Goal: Task Accomplishment & Management: Complete application form

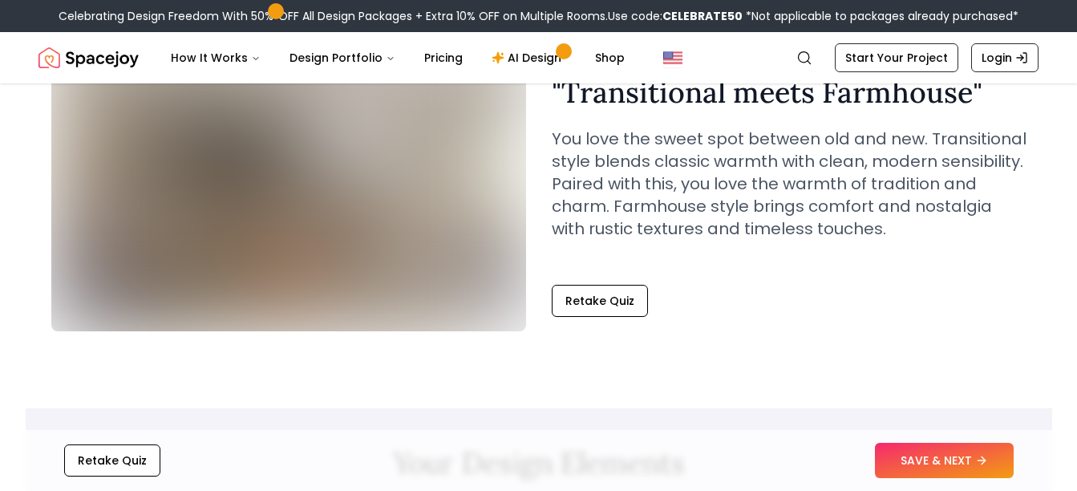
scroll to position [150, 0]
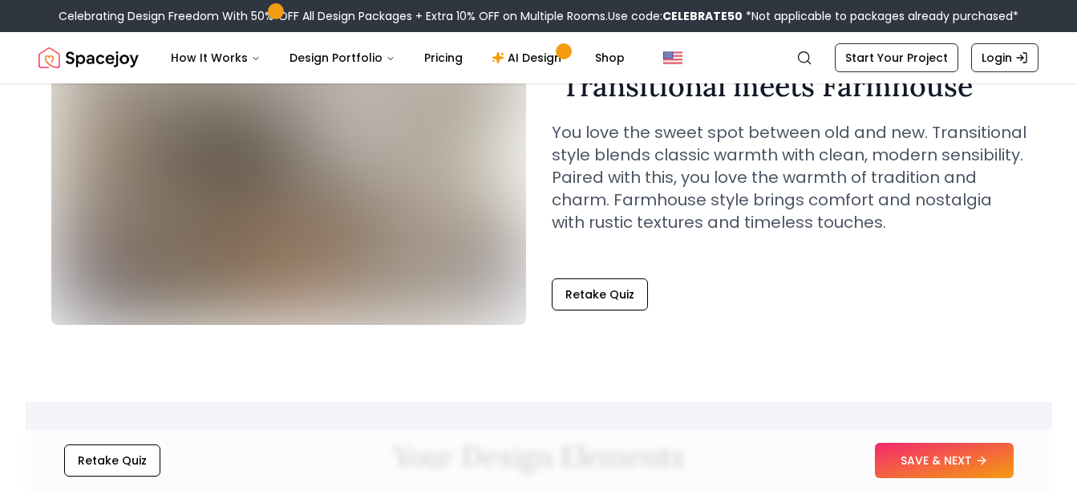
click at [970, 471] on button "SAVE & NEXT" at bounding box center [944, 459] width 139 height 35
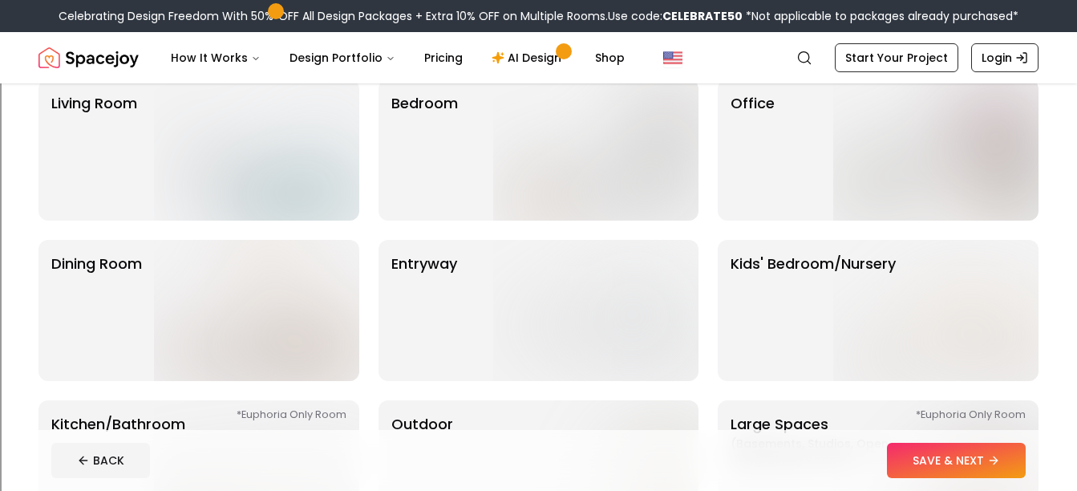
scroll to position [147, 0]
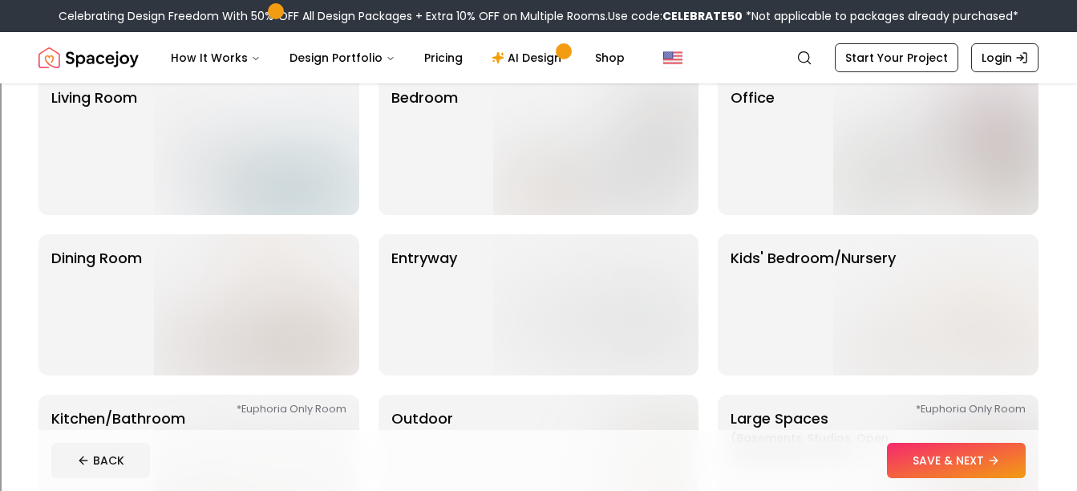
click at [577, 328] on img at bounding box center [595, 304] width 205 height 141
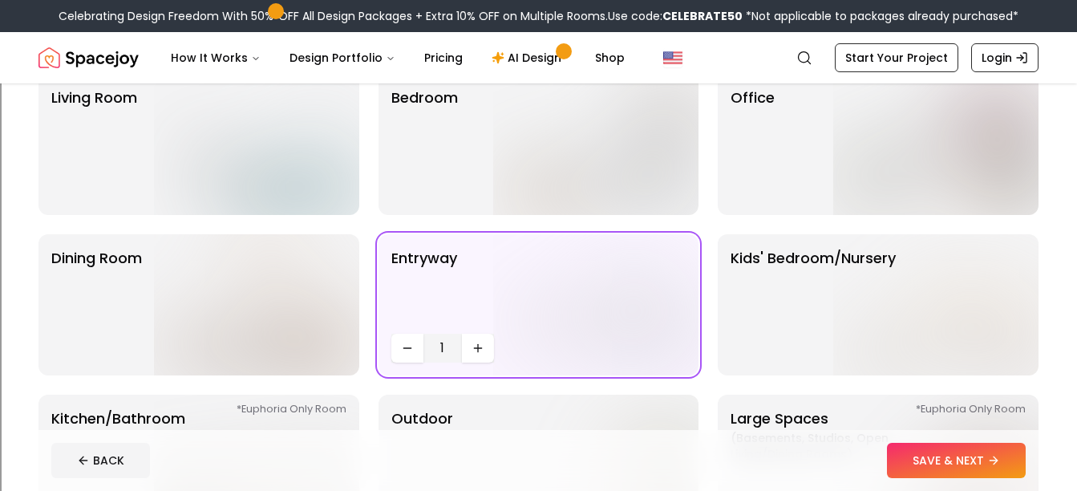
click at [481, 354] on button "Increase quantity" at bounding box center [478, 347] width 32 height 29
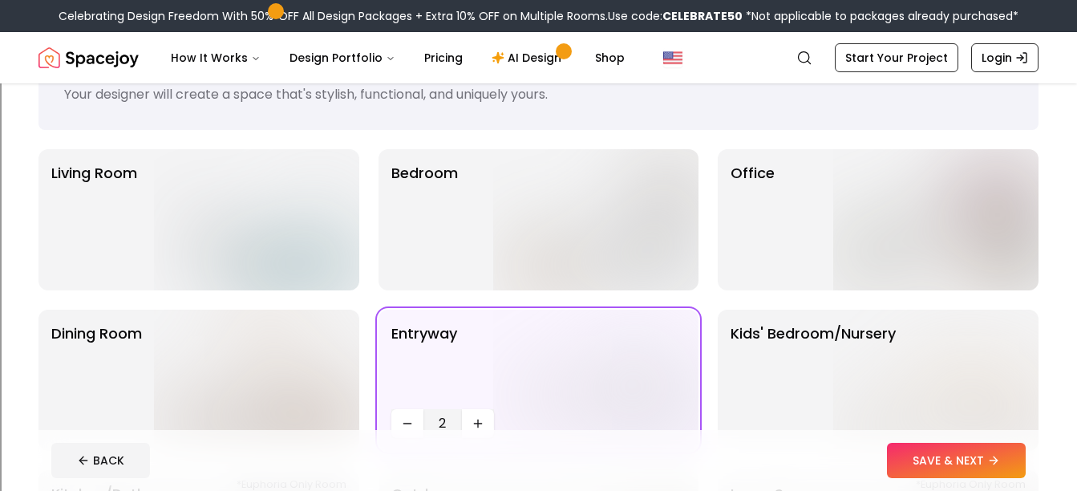
scroll to position [71, 0]
click at [447, 192] on p "Bedroom" at bounding box center [424, 220] width 67 height 115
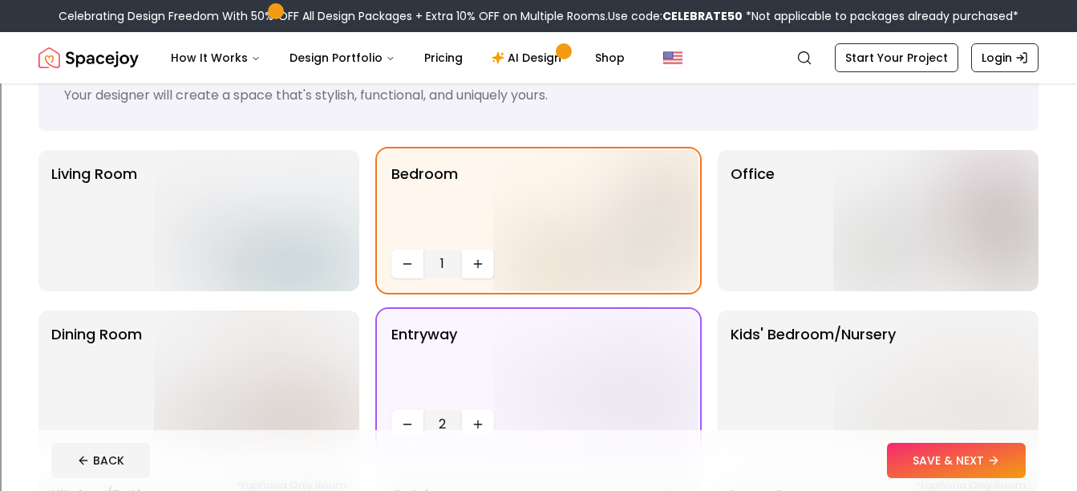
click at [75, 225] on p "Living Room" at bounding box center [94, 220] width 86 height 115
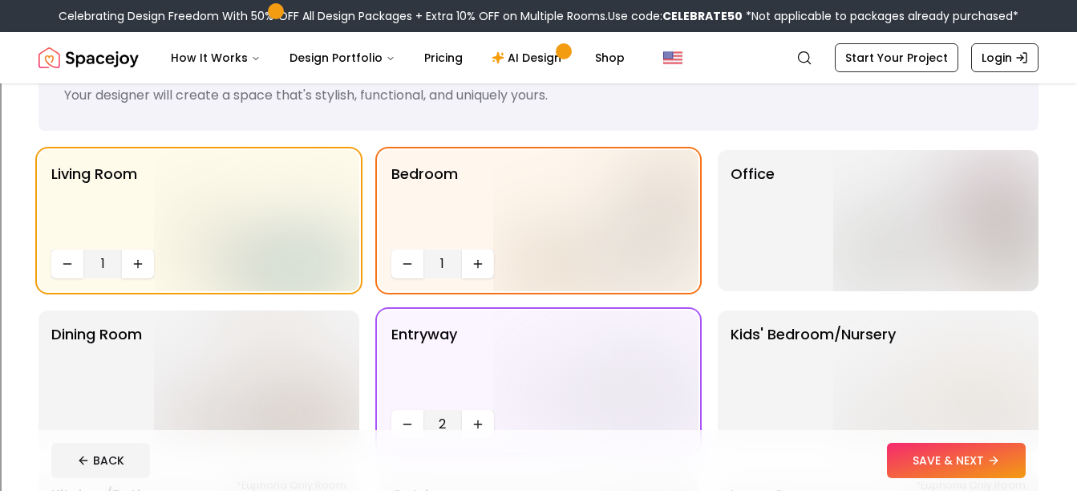
click at [979, 233] on img at bounding box center [935, 220] width 205 height 141
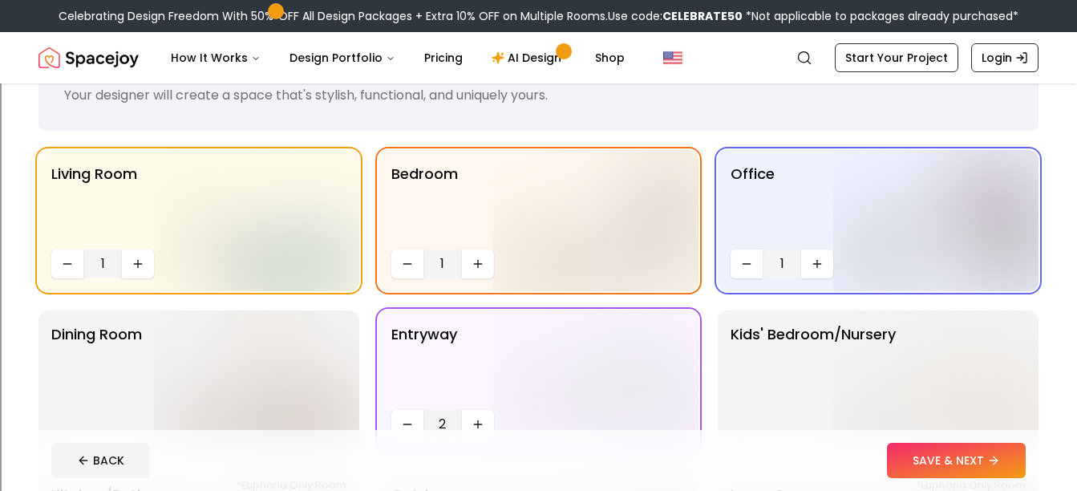
click at [817, 264] on icon "Increase quantity" at bounding box center [817, 263] width 0 height 7
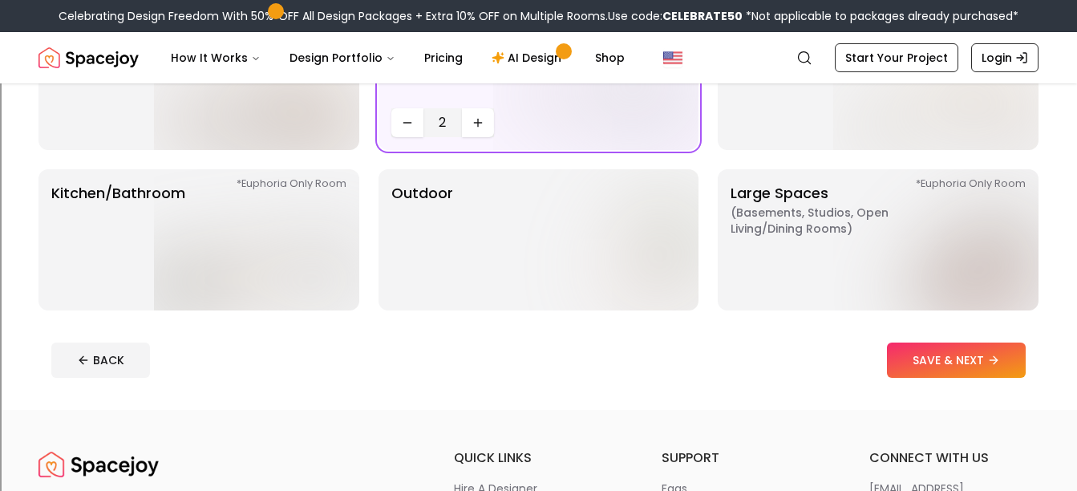
scroll to position [377, 0]
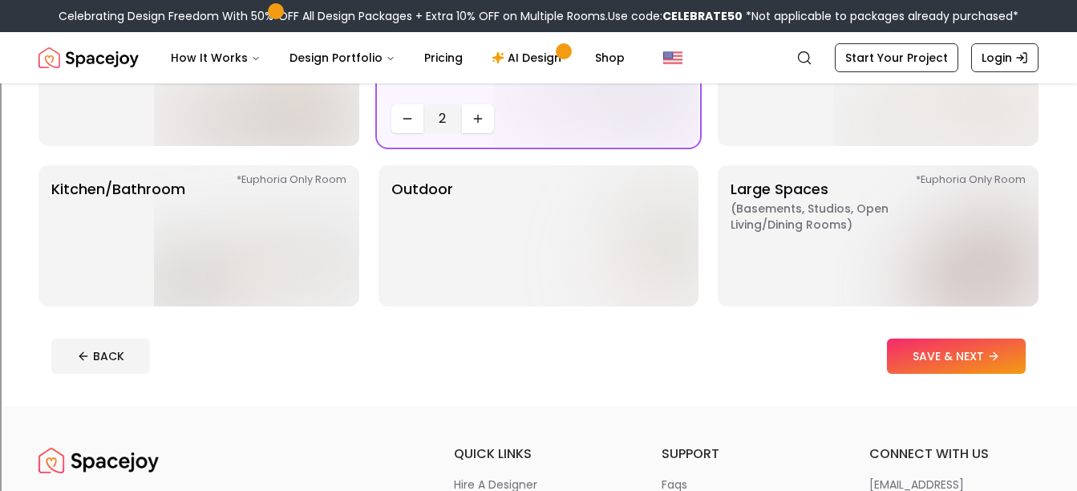
click at [959, 257] on img at bounding box center [935, 235] width 205 height 141
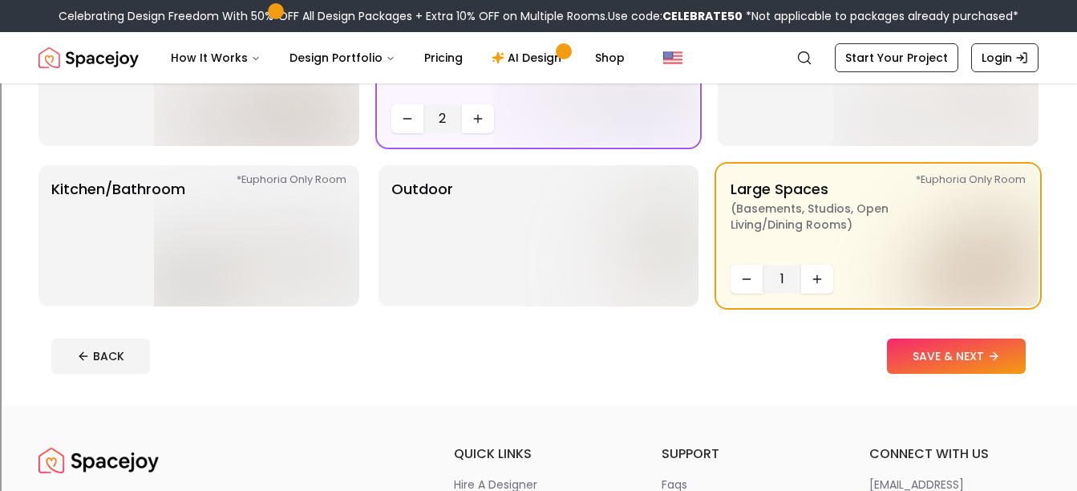
click at [811, 285] on button "Increase quantity" at bounding box center [817, 279] width 32 height 29
click at [823, 281] on icon "Increase quantity" at bounding box center [816, 279] width 13 height 13
click at [588, 240] on img at bounding box center [595, 235] width 205 height 141
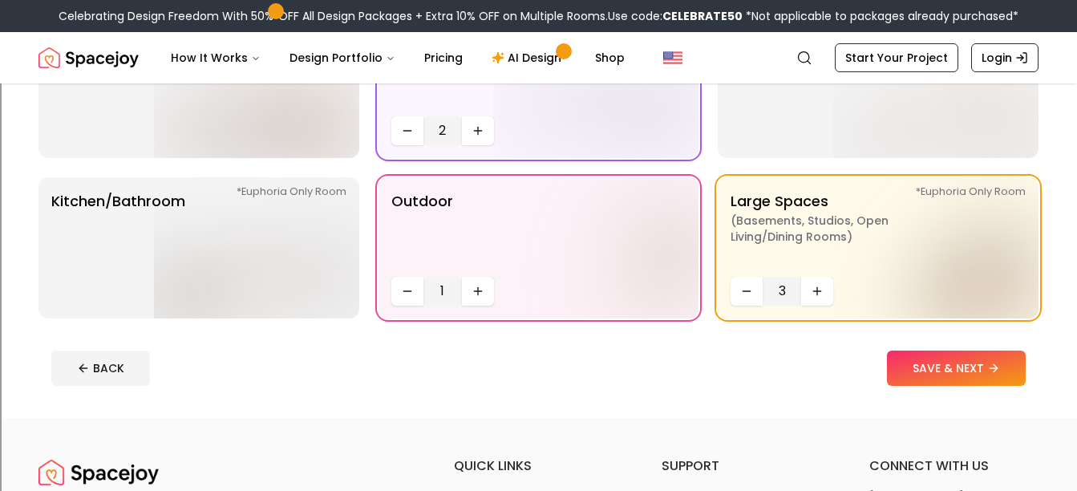
scroll to position [362, 0]
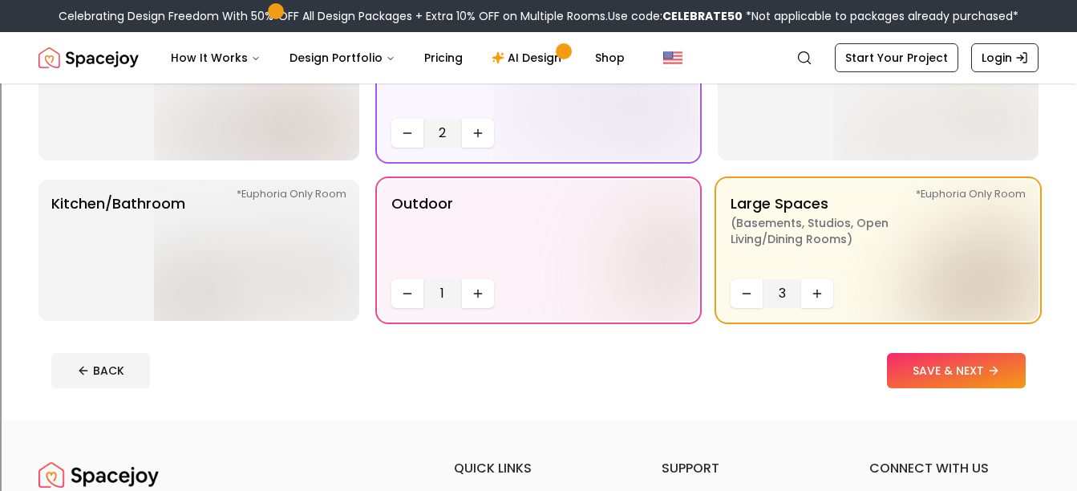
click at [148, 235] on p "Kitchen/Bathroom *Euphoria Only Room" at bounding box center [118, 249] width 134 height 115
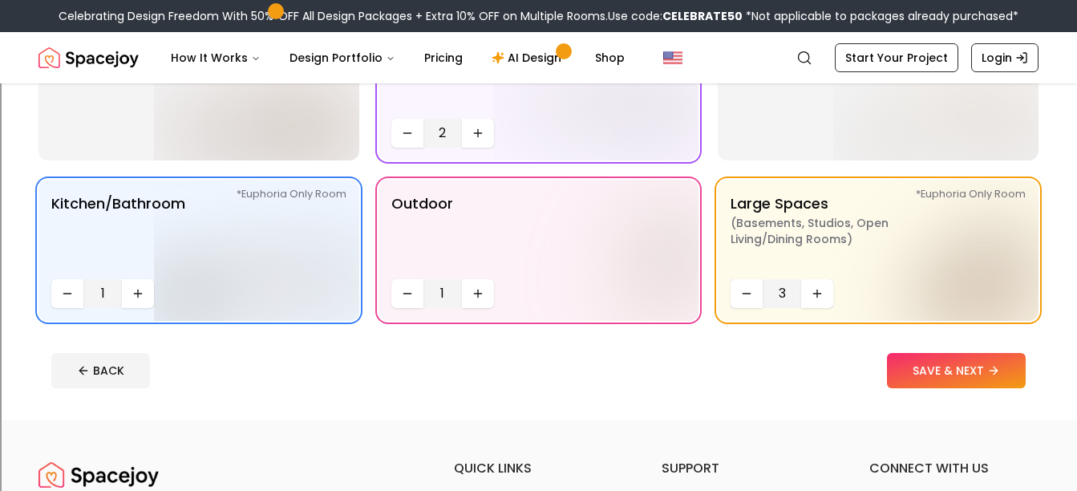
click at [140, 302] on button "Increase quantity" at bounding box center [138, 293] width 32 height 29
click at [131, 305] on button "Increase quantity" at bounding box center [138, 293] width 32 height 29
click at [57, 293] on button "Decrease quantity" at bounding box center [67, 293] width 32 height 29
click at [993, 374] on icon at bounding box center [995, 369] width 4 height 7
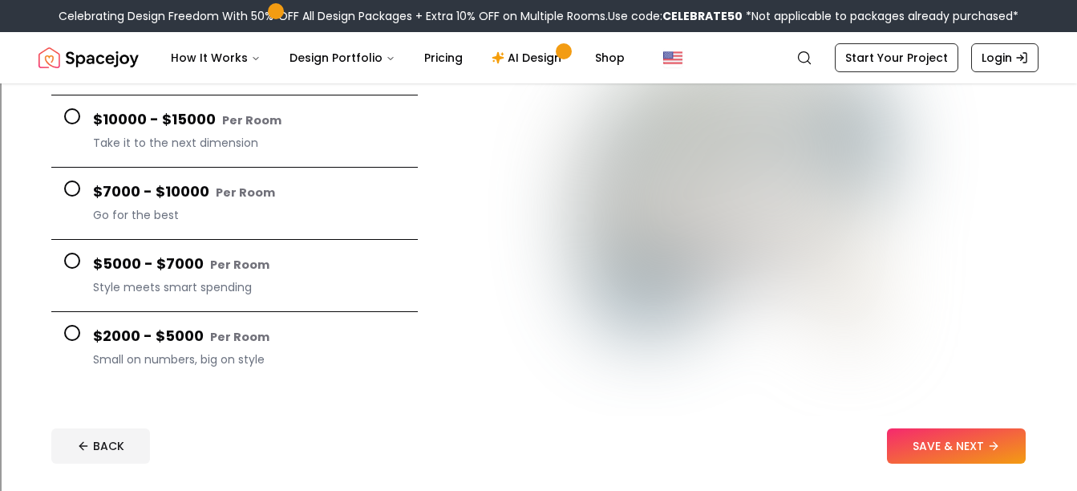
scroll to position [229, 0]
click at [67, 195] on span at bounding box center [72, 189] width 16 height 16
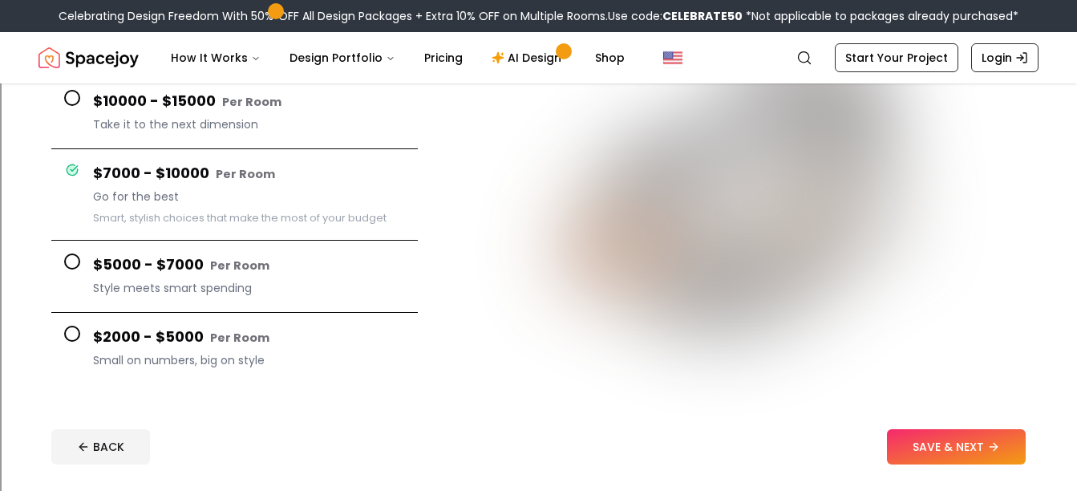
click at [975, 460] on button "SAVE & NEXT" at bounding box center [956, 446] width 139 height 35
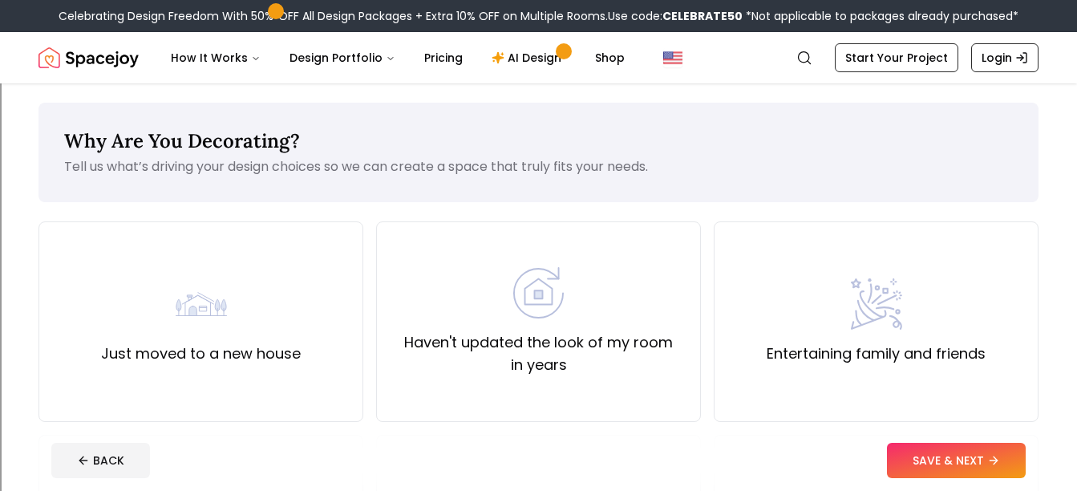
click at [53, 458] on button "BACK" at bounding box center [100, 459] width 99 height 35
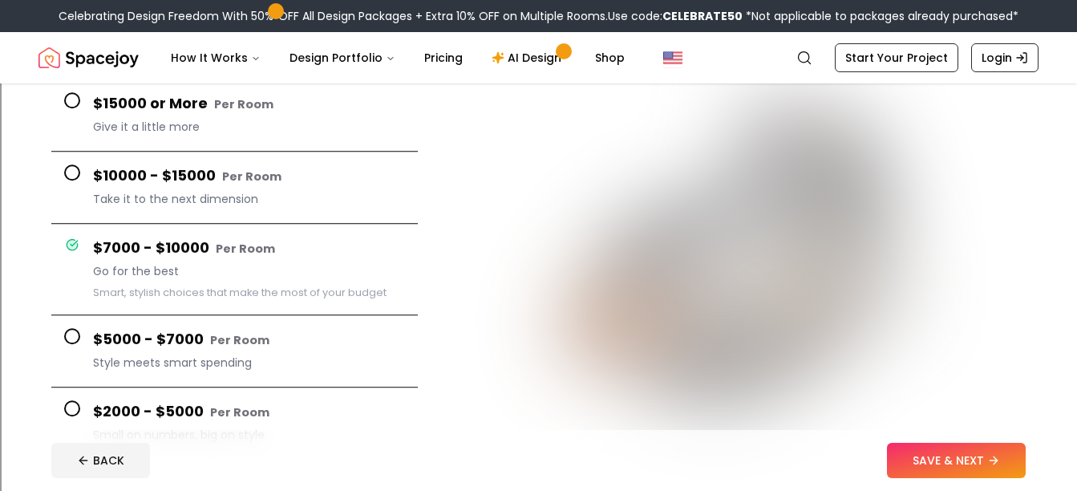
scroll to position [229, 0]
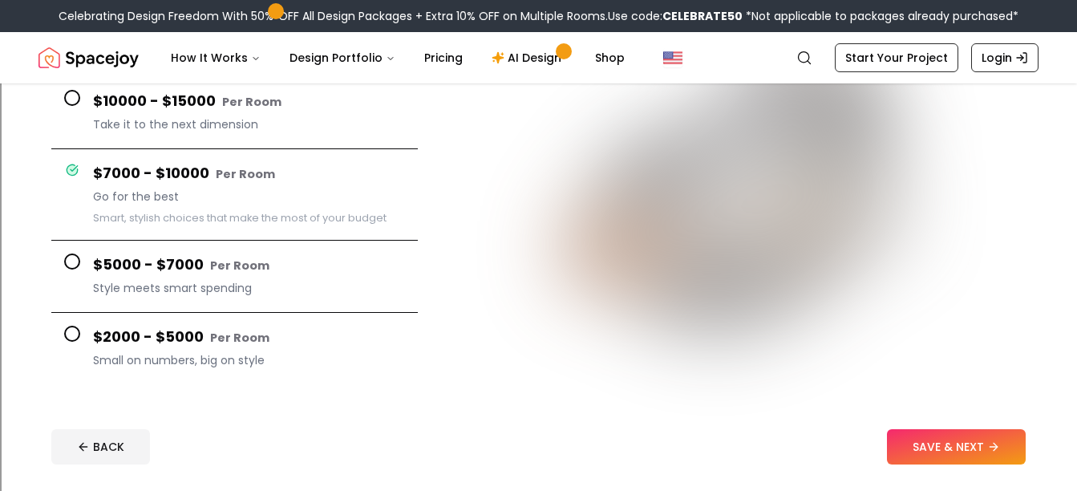
click at [76, 106] on button "$10000 - $15000 Per Room Take it to the next dimension" at bounding box center [234, 113] width 366 height 72
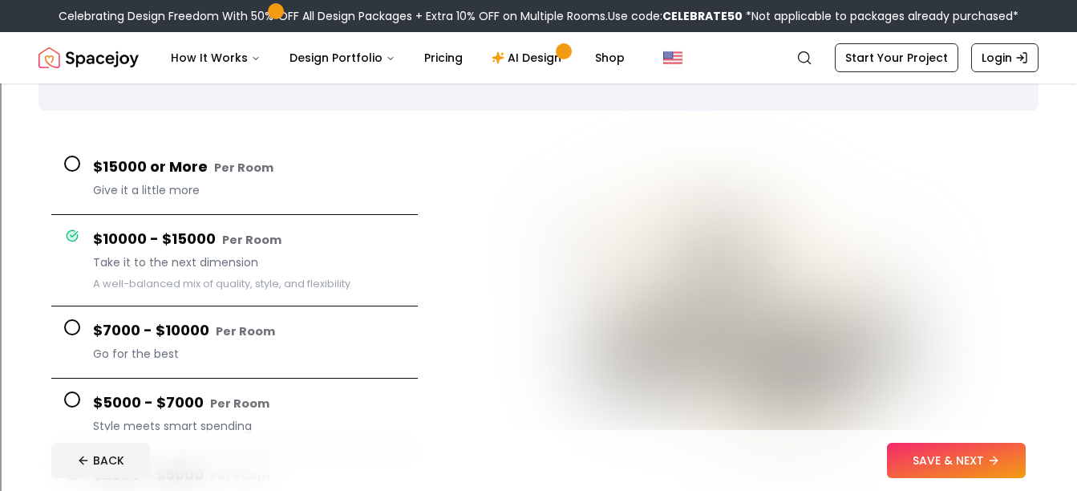
scroll to position [85, 0]
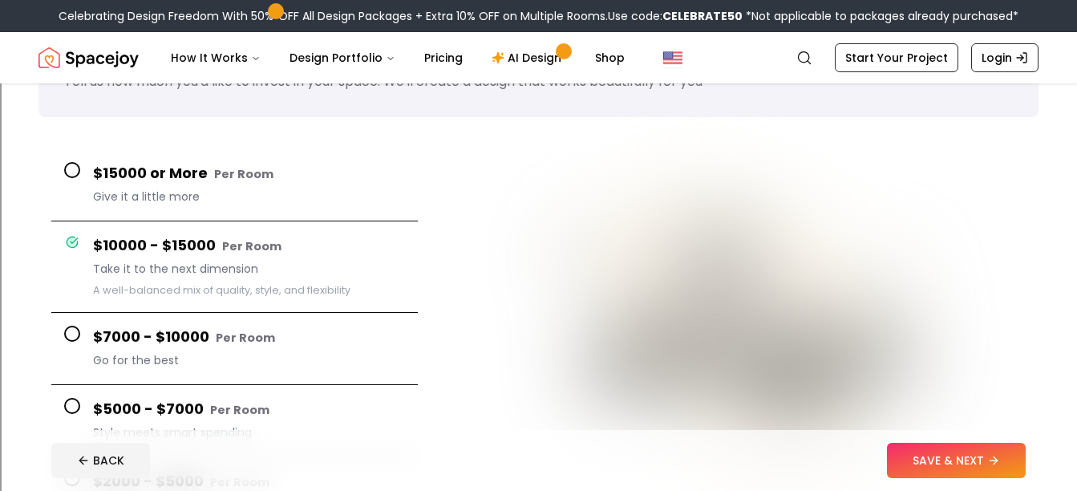
click at [60, 179] on button "$15000 or More Per Room Give it a little more" at bounding box center [234, 185] width 366 height 72
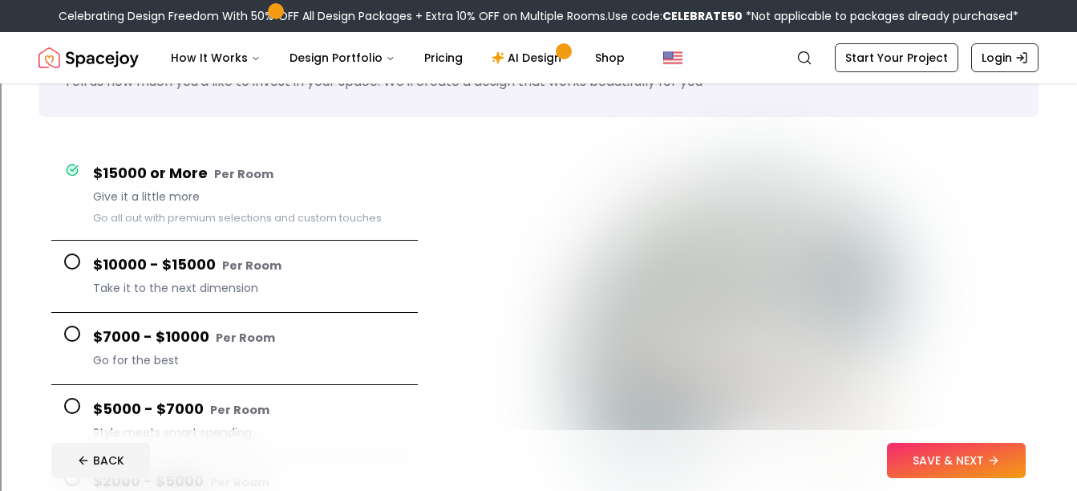
click at [991, 475] on button "SAVE & NEXT" at bounding box center [956, 459] width 139 height 35
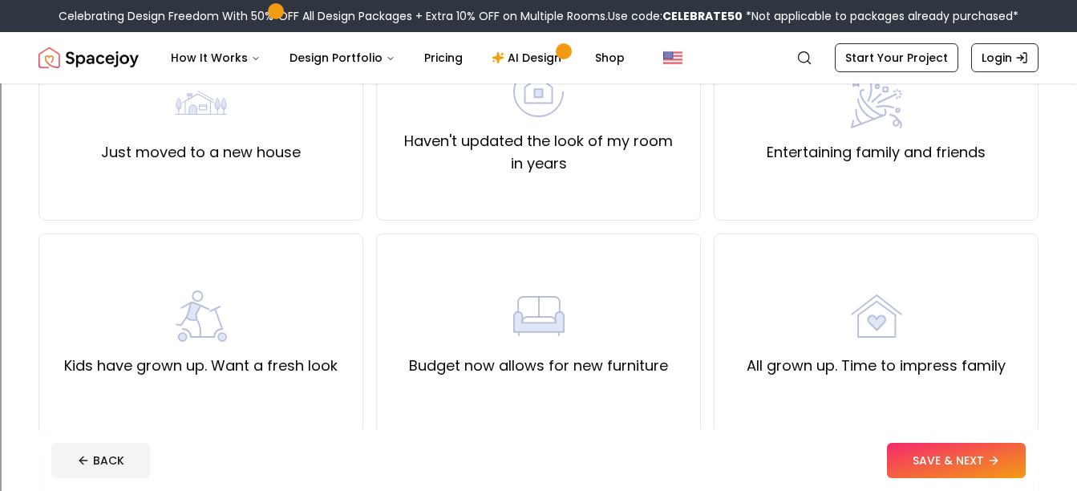
scroll to position [204, 0]
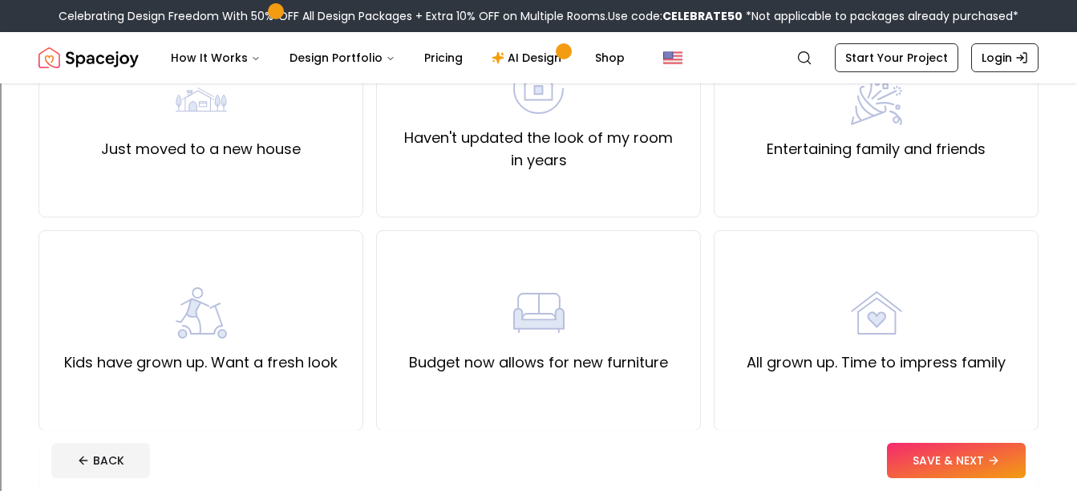
click at [451, 138] on label "Haven't updated the look of my room in years" at bounding box center [538, 149] width 297 height 45
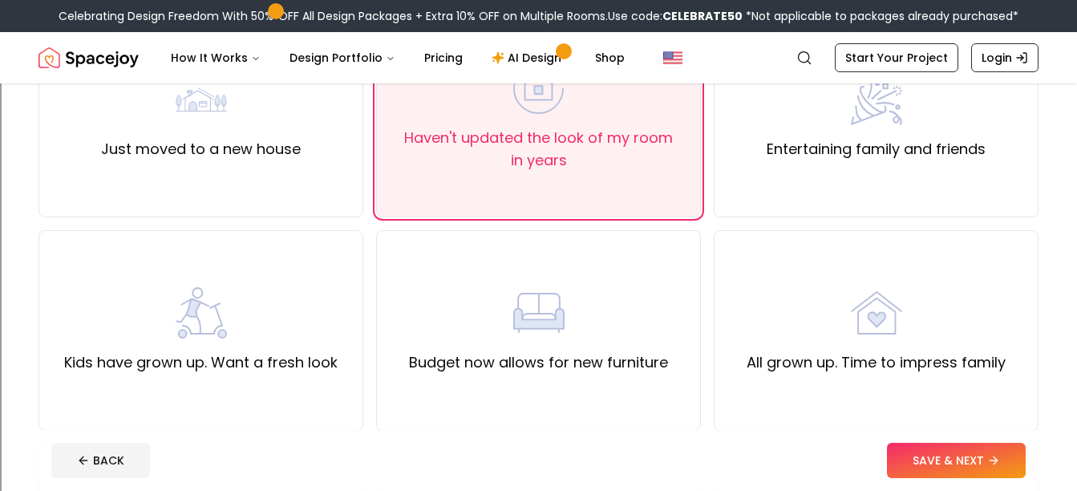
click at [1007, 135] on div "Entertaining family and friends" at bounding box center [875, 117] width 325 height 200
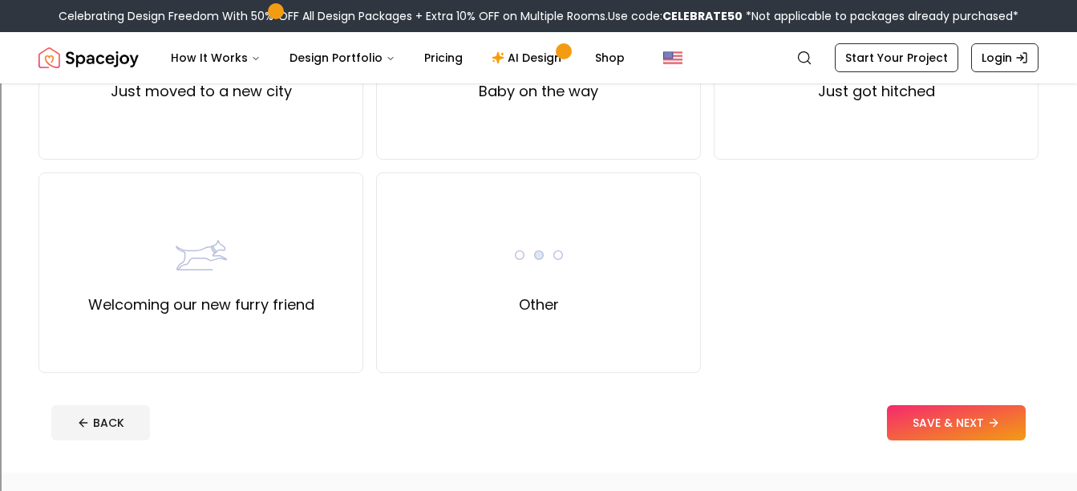
scroll to position [697, 0]
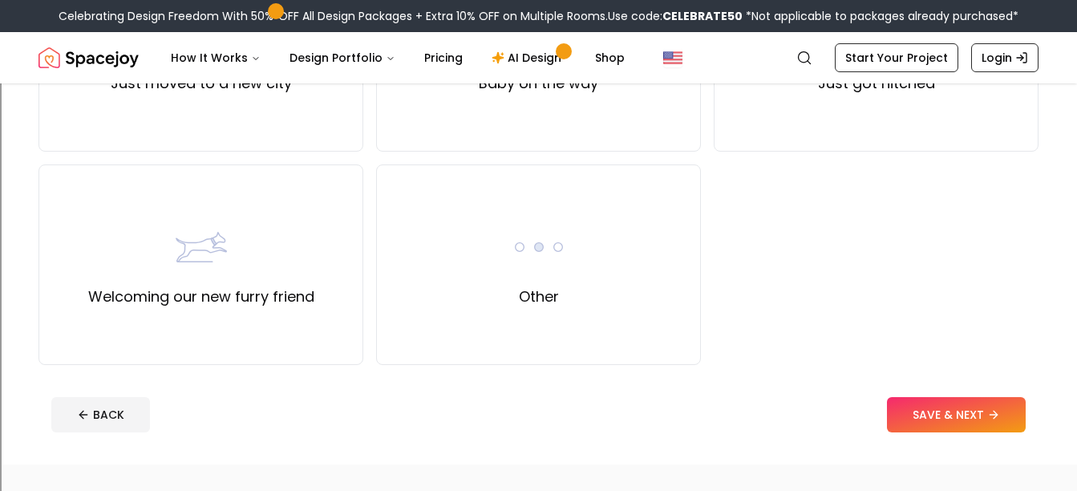
click at [434, 251] on div "Other" at bounding box center [538, 264] width 325 height 200
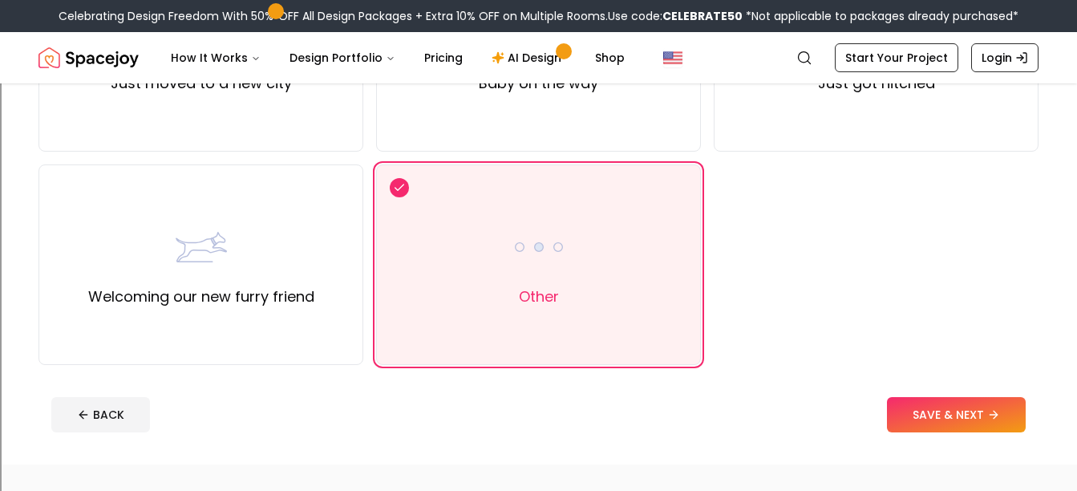
click at [994, 421] on button "SAVE & NEXT" at bounding box center [956, 414] width 139 height 35
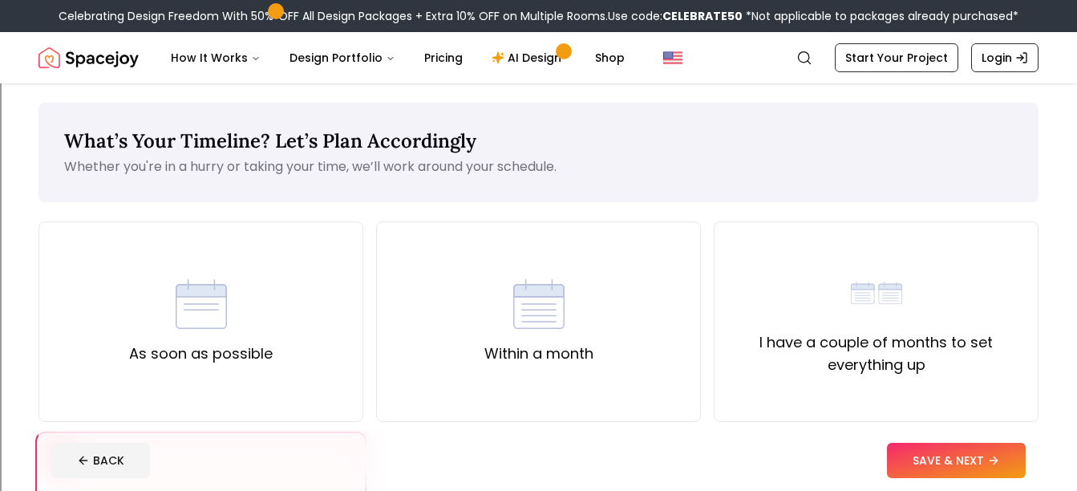
click at [98, 318] on div "As soon as possible" at bounding box center [200, 321] width 325 height 200
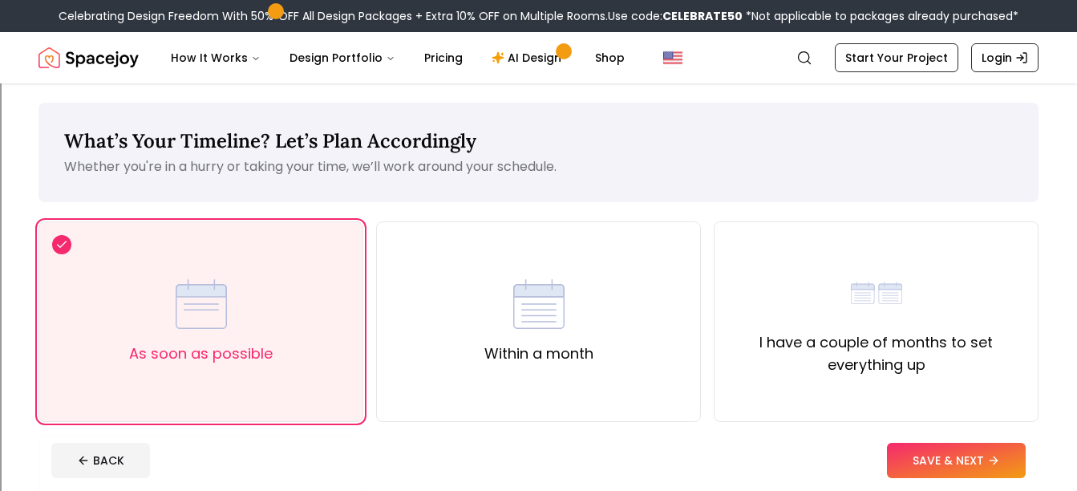
click at [981, 476] on button "SAVE & NEXT" at bounding box center [956, 459] width 139 height 35
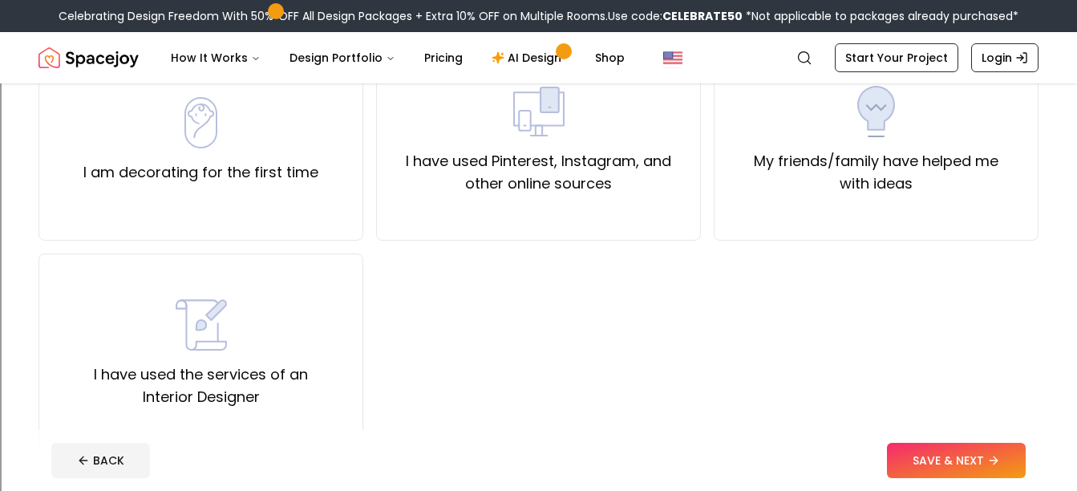
scroll to position [185, 0]
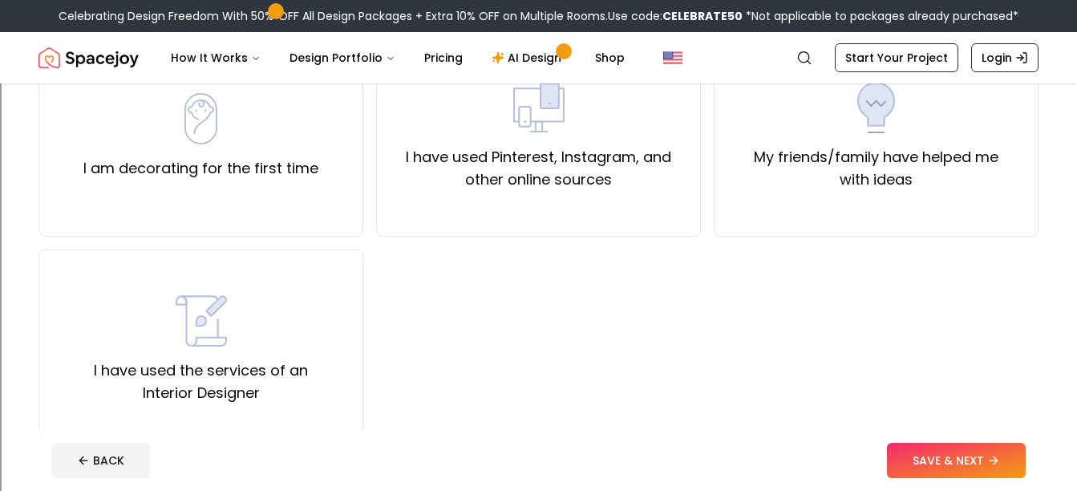
click at [92, 157] on label "I am decorating for the first time" at bounding box center [200, 168] width 235 height 22
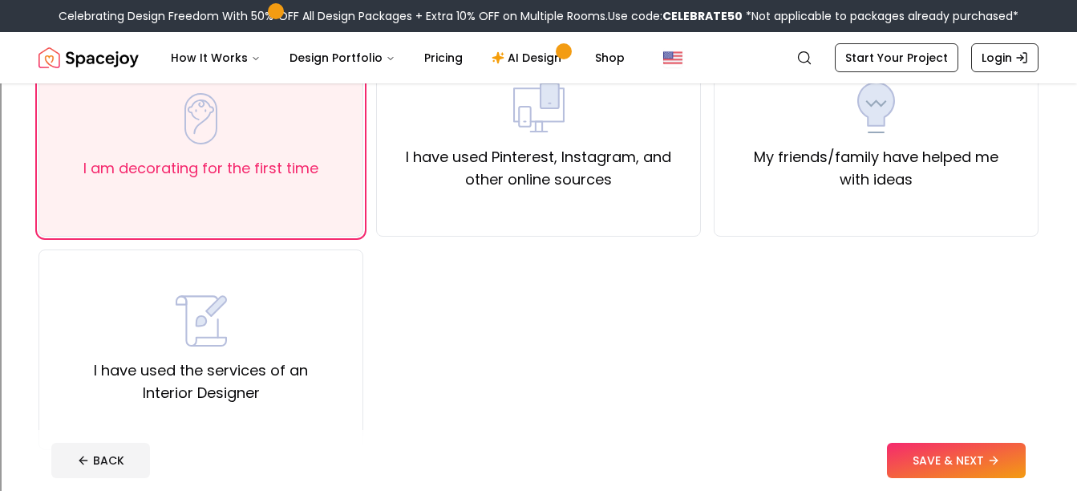
click at [984, 468] on button "SAVE & NEXT" at bounding box center [956, 459] width 139 height 35
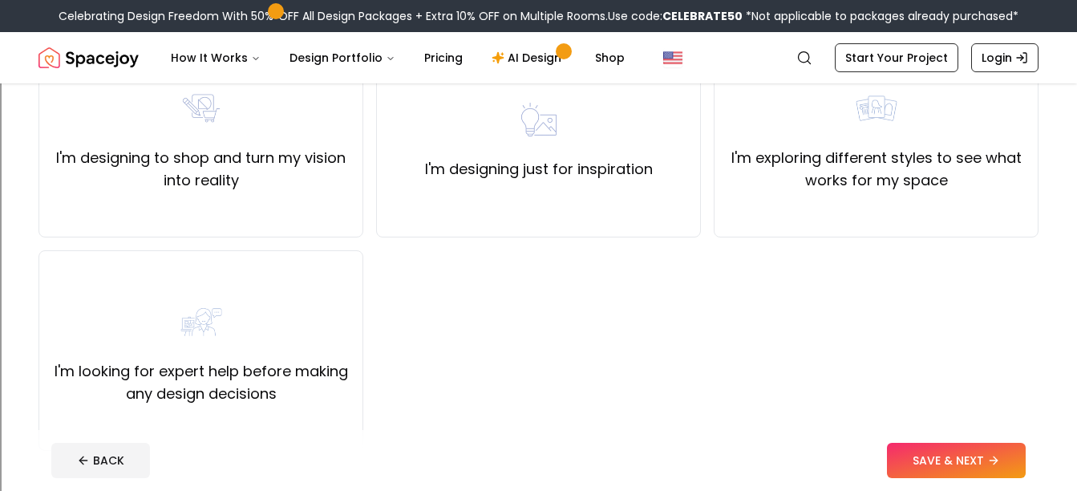
scroll to position [186, 0]
click at [466, 160] on label "I'm designing just for inspiration" at bounding box center [539, 167] width 228 height 22
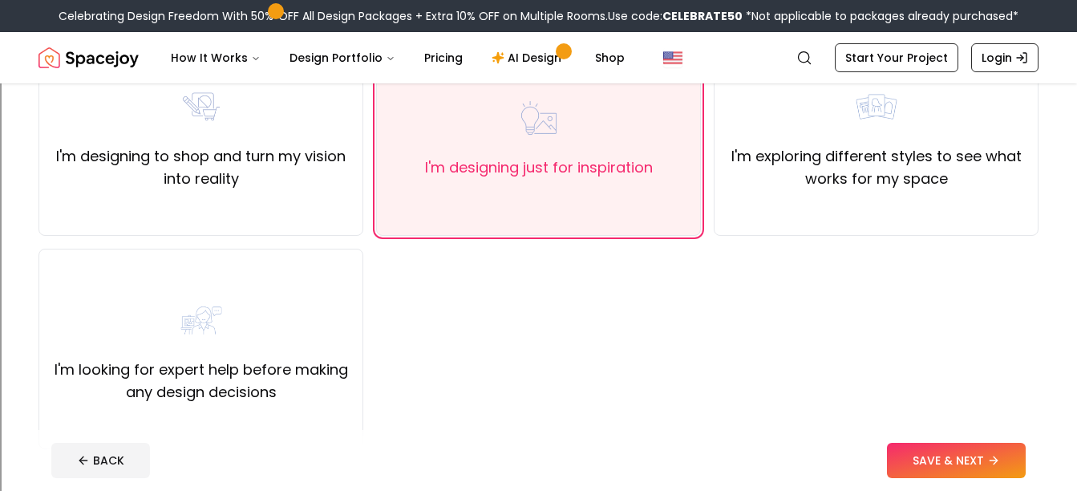
click at [995, 465] on icon at bounding box center [993, 460] width 13 height 13
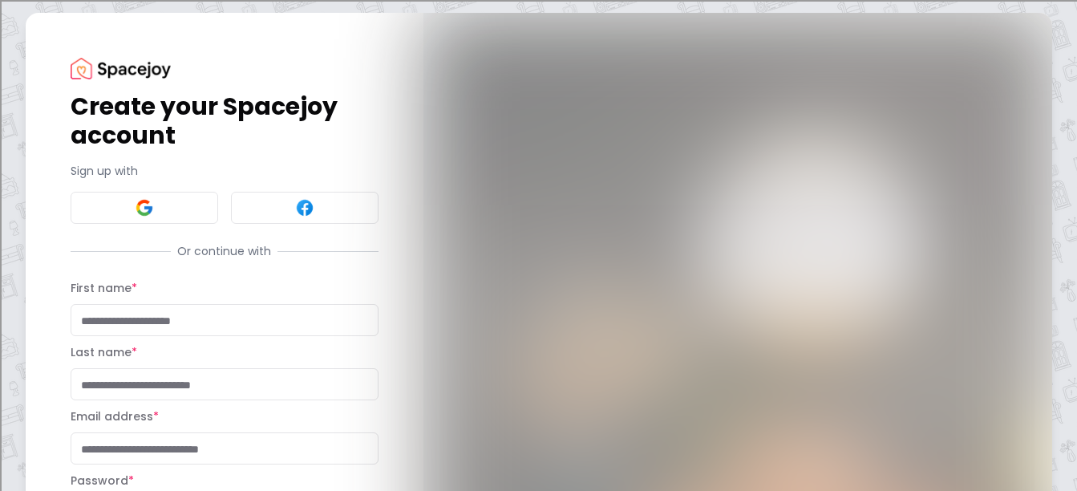
click at [81, 317] on input "First name *" at bounding box center [225, 320] width 308 height 32
type input "****"
click at [188, 386] on input "Last name *" at bounding box center [225, 384] width 308 height 32
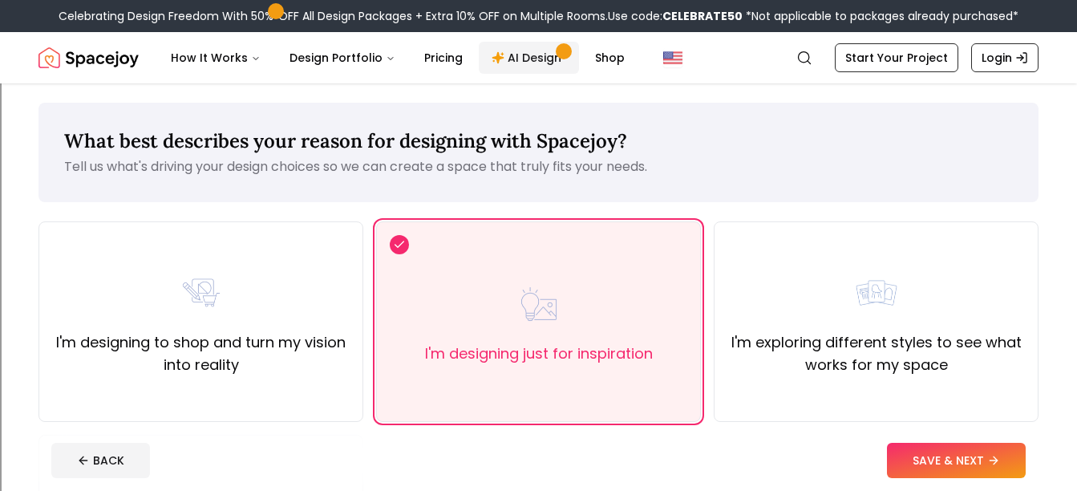
click at [519, 63] on link "AI Design" at bounding box center [529, 58] width 100 height 32
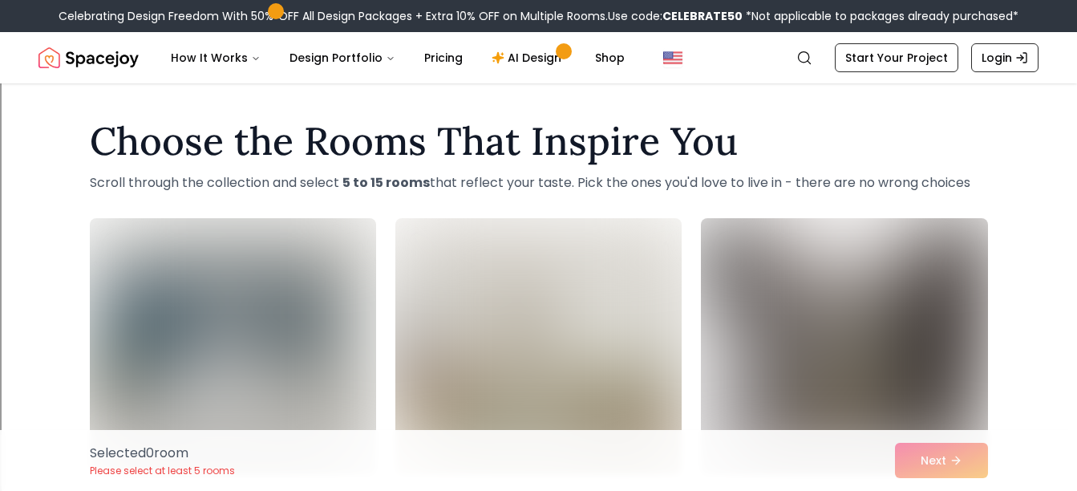
click at [882, 83] on nav "Spacejoy Search How It Works Design Portfolio Pricing AI Design Shop Search Sta…" at bounding box center [538, 57] width 1000 height 51
